Goal: Download file/media

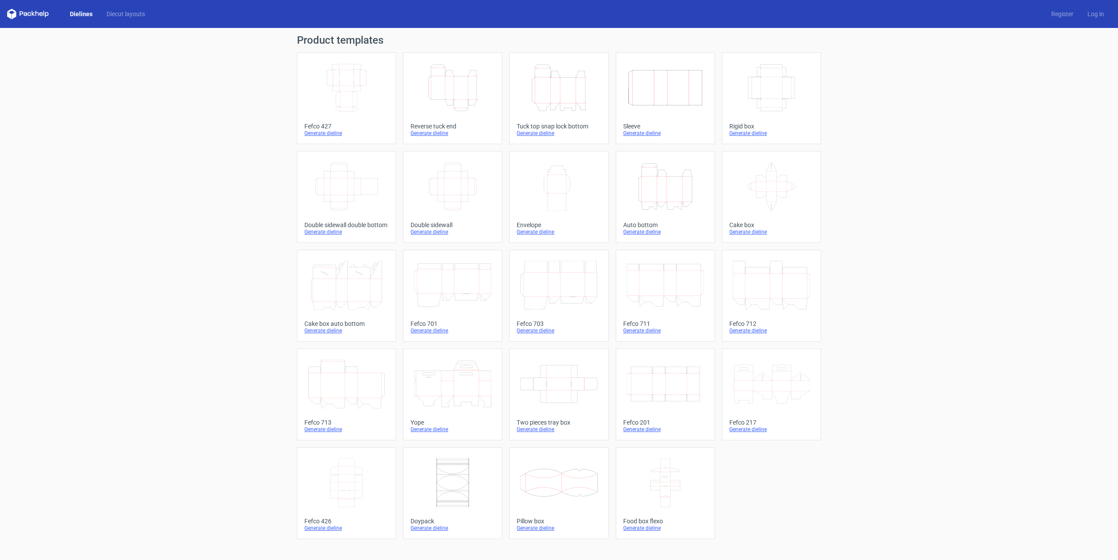
click at [433, 87] on icon "Height Depth Width" at bounding box center [452, 87] width 77 height 49
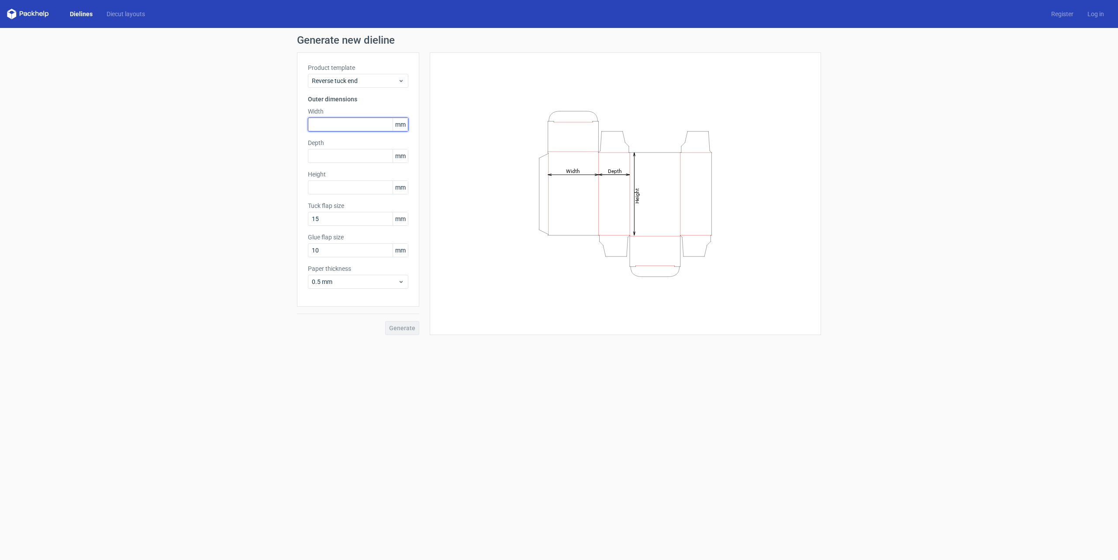
click at [330, 120] on input "text" at bounding box center [358, 124] width 100 height 14
type input "190"
type input "40"
type input "190"
type input "15"
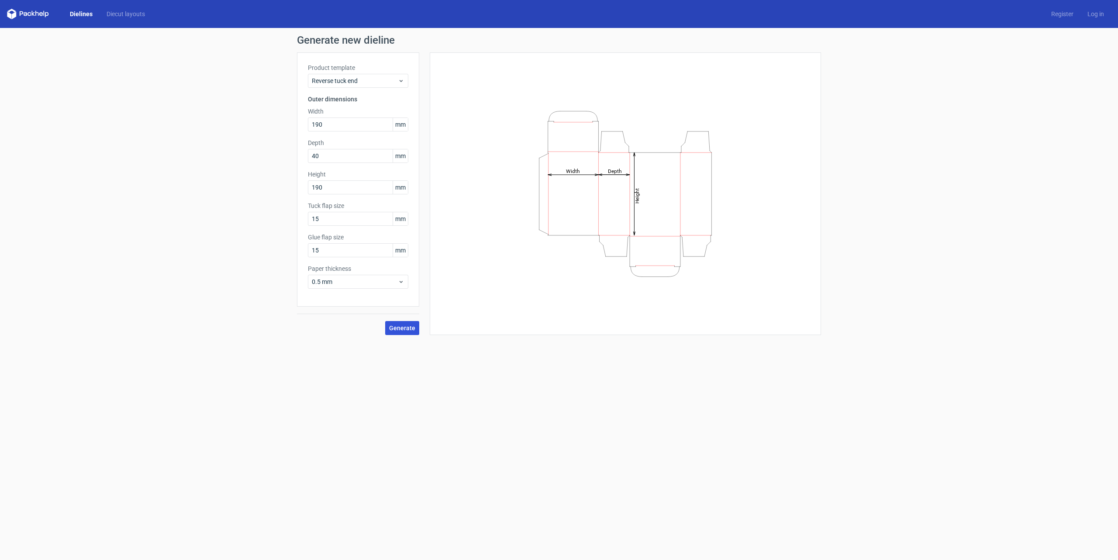
click at [407, 325] on span "Generate" at bounding box center [402, 328] width 26 height 6
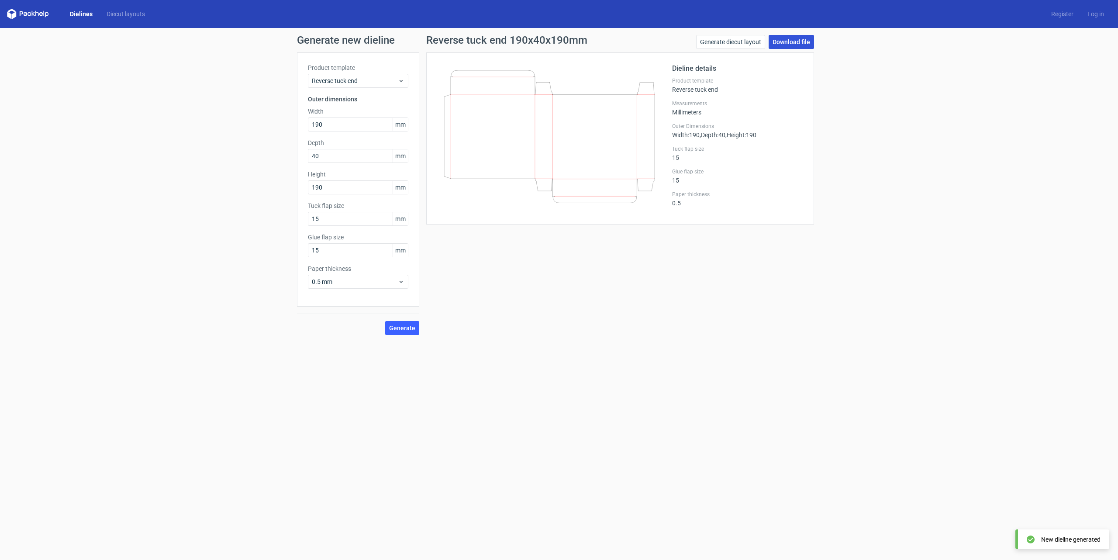
click at [789, 45] on link "Download file" at bounding box center [790, 42] width 45 height 14
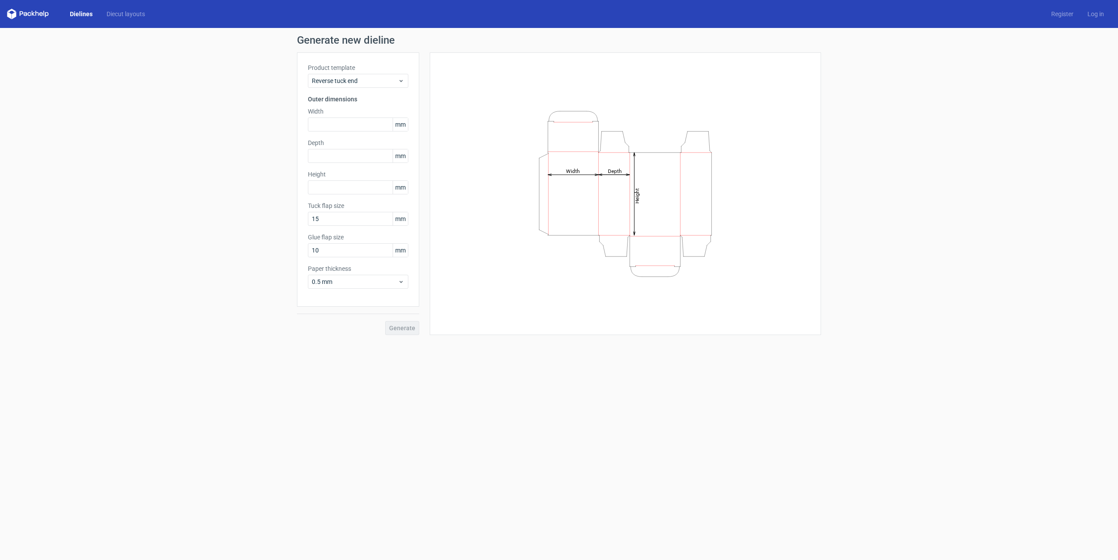
click at [92, 16] on link "Dielines" at bounding box center [81, 14] width 37 height 9
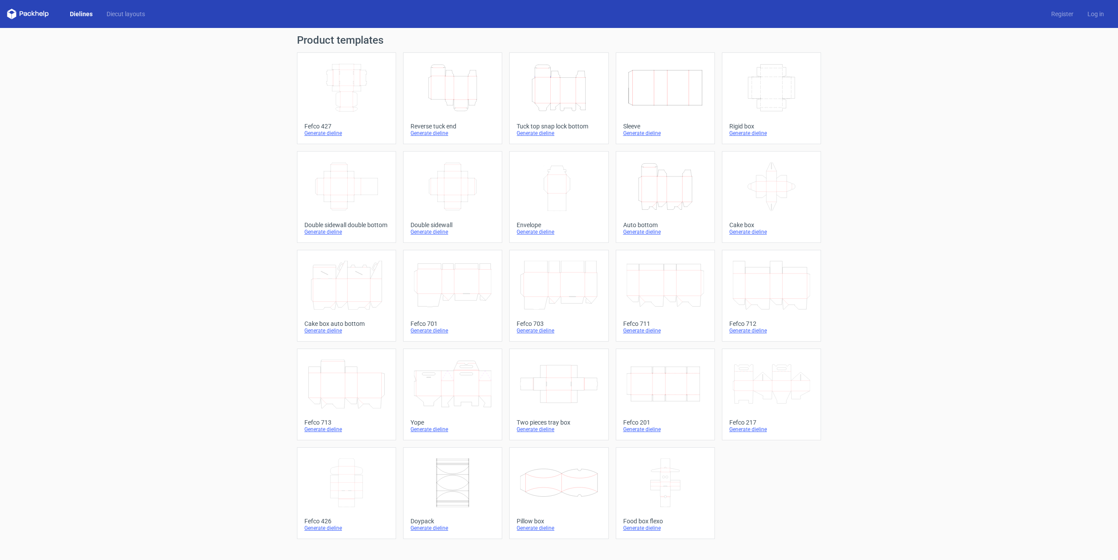
click at [566, 98] on icon "Height Depth Width" at bounding box center [558, 87] width 77 height 49
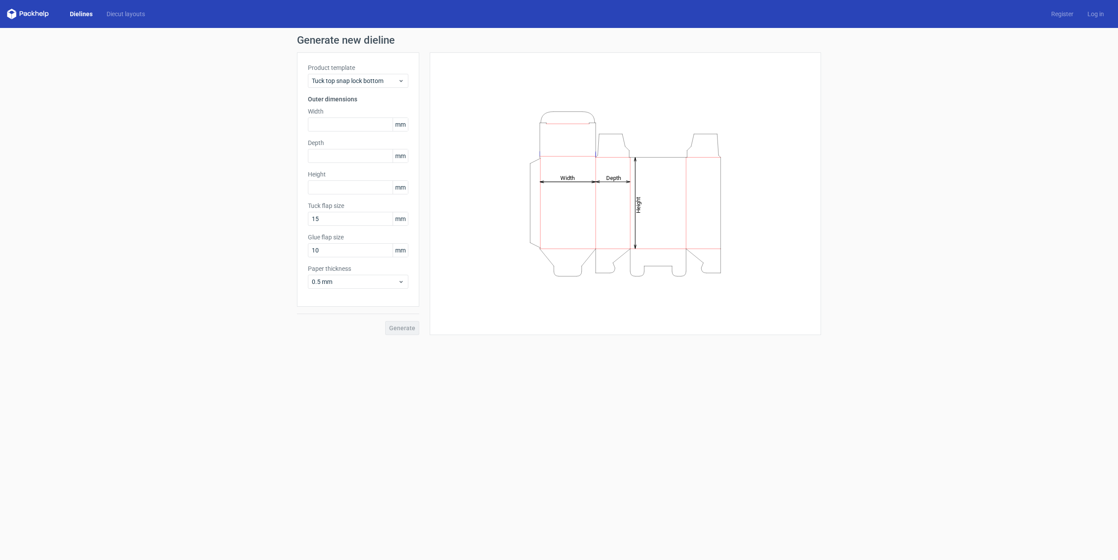
click at [333, 117] on div "Width mm" at bounding box center [358, 119] width 100 height 24
click at [332, 120] on input "text" at bounding box center [358, 124] width 100 height 14
type input "190"
type input "40"
type input "190"
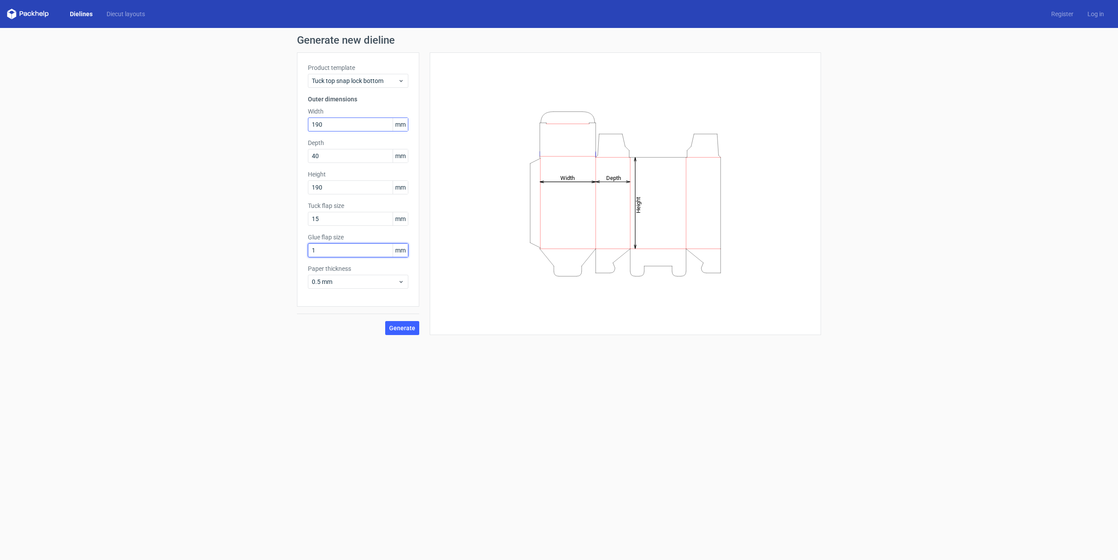
type input "15"
click at [401, 329] on span "Generate" at bounding box center [402, 328] width 26 height 6
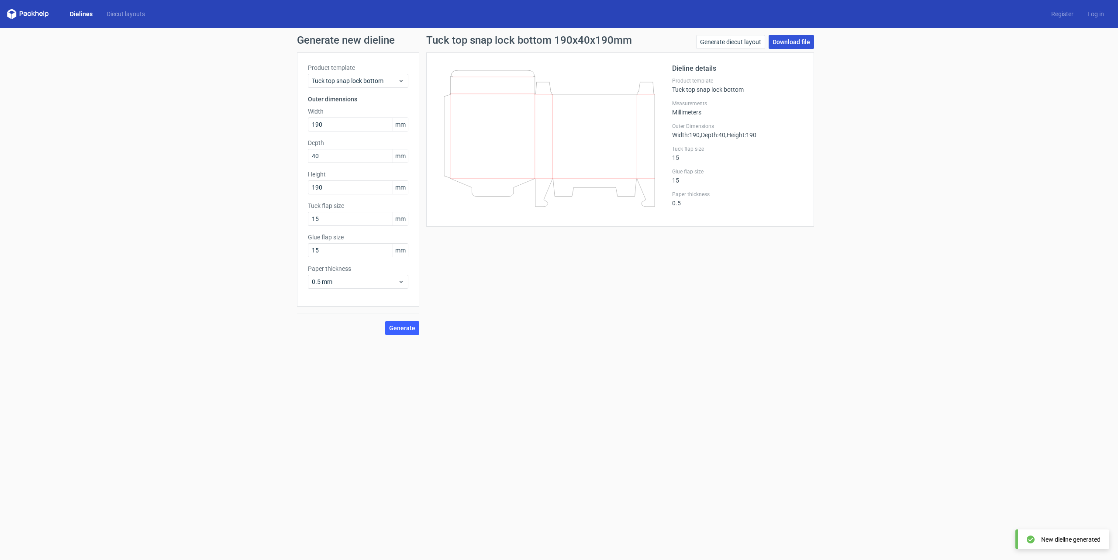
click at [779, 44] on link "Download file" at bounding box center [790, 42] width 45 height 14
